Goal: Transaction & Acquisition: Download file/media

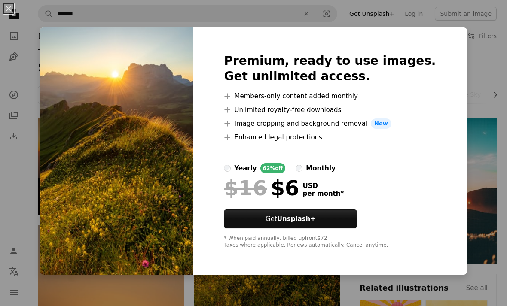
scroll to position [35, 0]
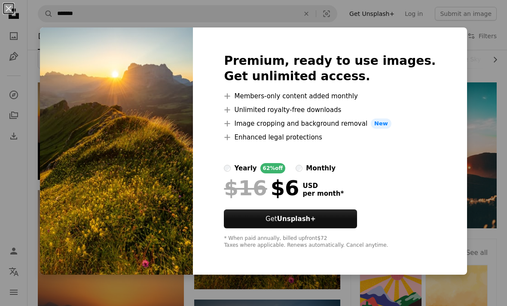
click at [458, 123] on div "An X shape Premium, ready to use images. Get unlimited access. A plus sign Memb…" at bounding box center [253, 153] width 507 height 306
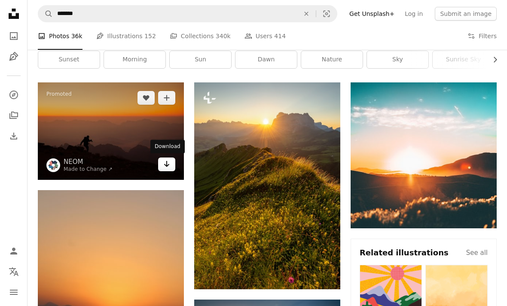
click at [165, 163] on icon "Arrow pointing down" at bounding box center [166, 164] width 7 height 10
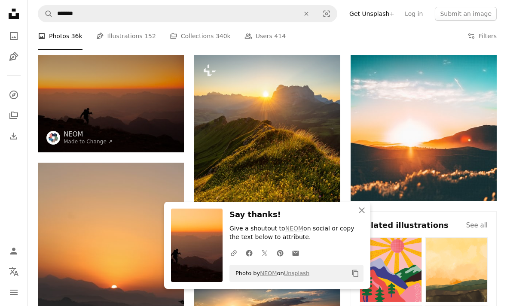
click at [377, 227] on h4 "Related illustrations" at bounding box center [404, 225] width 89 height 10
click at [362, 214] on icon "An X shape" at bounding box center [362, 210] width 10 height 10
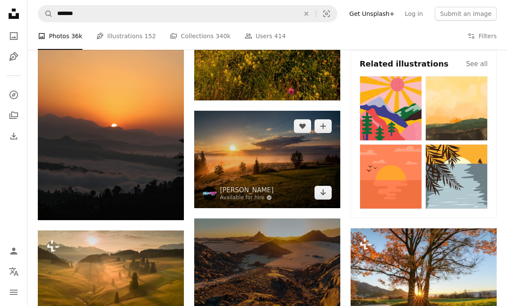
scroll to position [243, 0]
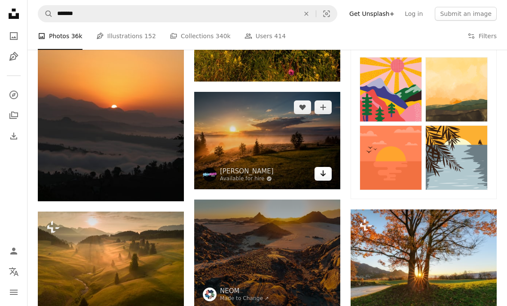
click at [322, 174] on icon "Download" at bounding box center [324, 174] width 6 height 6
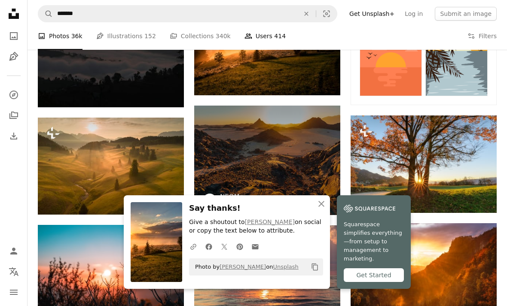
scroll to position [338, 0]
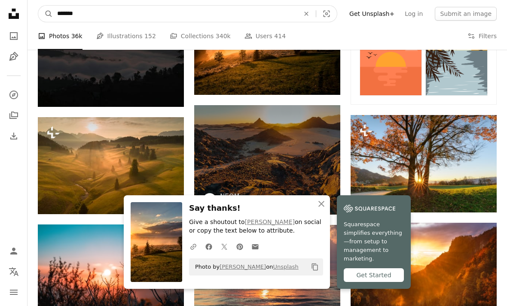
click at [280, 15] on input "*******" at bounding box center [175, 14] width 244 height 16
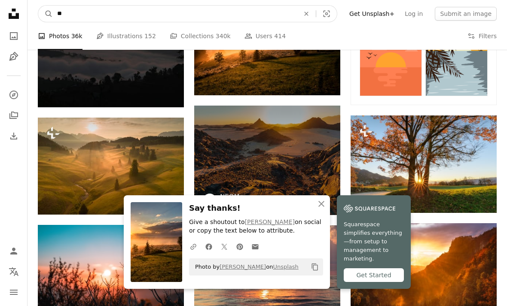
type input "*"
type input "****"
click at [46, 13] on button "A magnifying glass" at bounding box center [45, 14] width 15 height 16
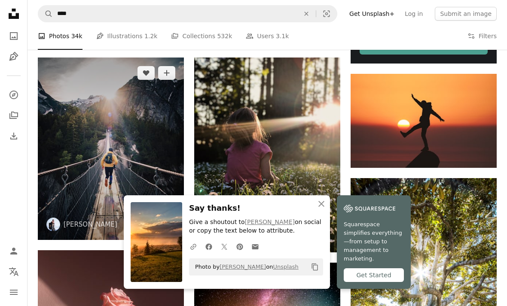
scroll to position [357, 0]
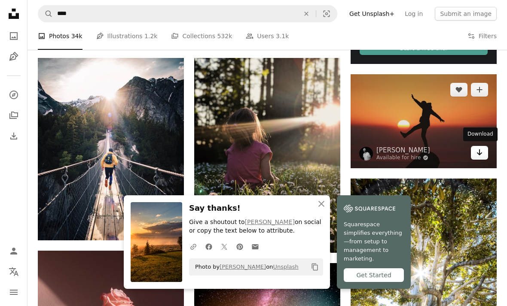
click at [478, 154] on icon "Arrow pointing down" at bounding box center [479, 152] width 7 height 10
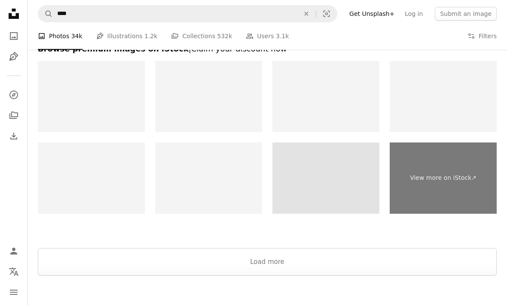
scroll to position [1272, 0]
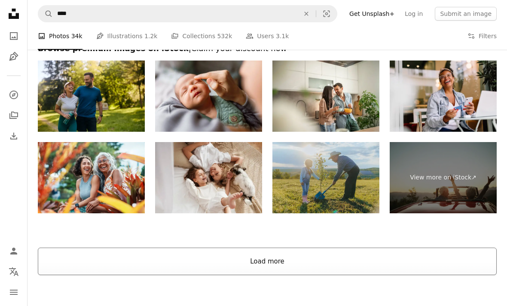
click at [280, 261] on button "Load more" at bounding box center [267, 262] width 459 height 28
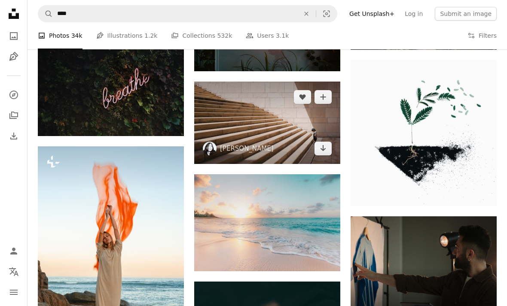
scroll to position [2740, 0]
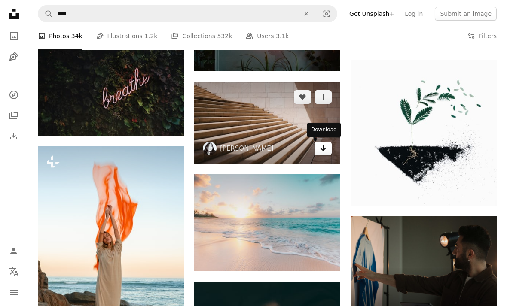
click at [321, 147] on icon "Arrow pointing down" at bounding box center [323, 148] width 7 height 10
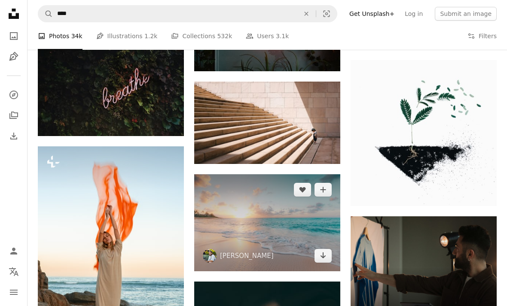
scroll to position [2767, 0]
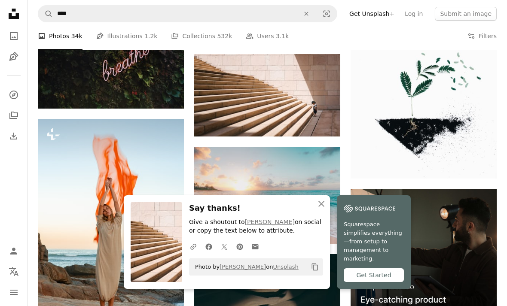
click at [197, 23] on nav "A magnifying glass **** An X shape Visual search Filters Get Unsplash+ Log in S…" at bounding box center [268, 14] width 480 height 28
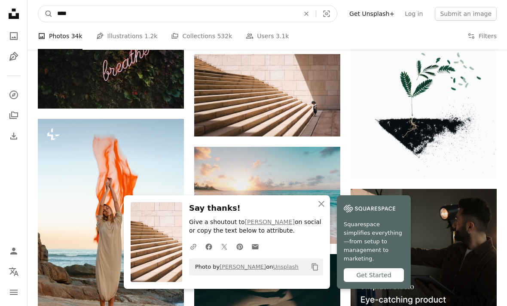
click at [200, 16] on input "****" at bounding box center [175, 14] width 244 height 16
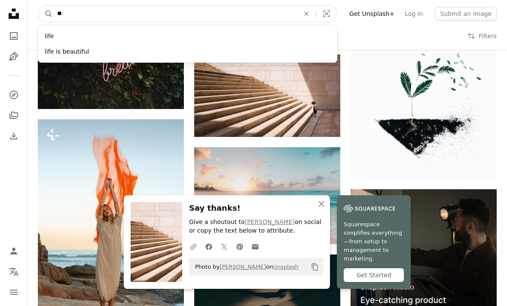
type input "*"
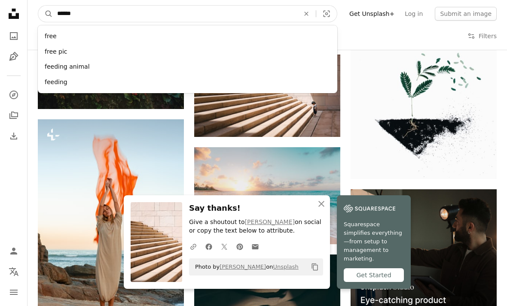
type input "*******"
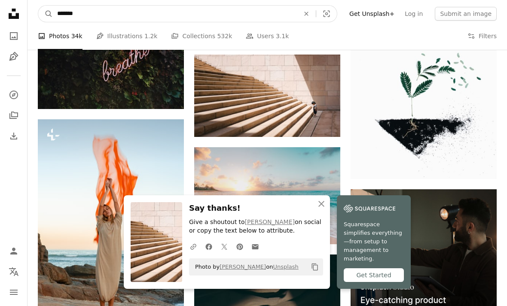
click at [46, 13] on button "A magnifying glass" at bounding box center [45, 14] width 15 height 16
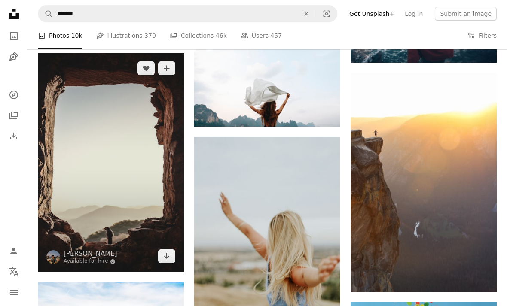
scroll to position [1160, 0]
click at [169, 256] on icon "Arrow pointing down" at bounding box center [166, 256] width 7 height 10
